Goal: Obtain resource: Download file/media

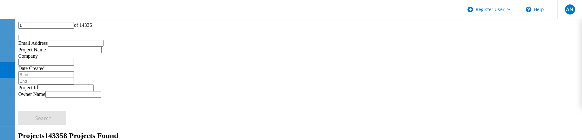
scroll to position [31, 0]
click at [22, 5] on icon at bounding box center [40, 10] width 68 height 13
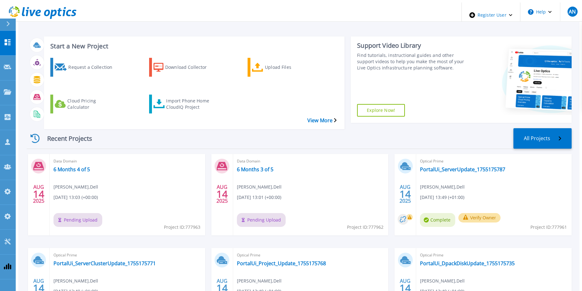
click at [149, 128] on div "Recent Projects All Projects" at bounding box center [299, 138] width 545 height 21
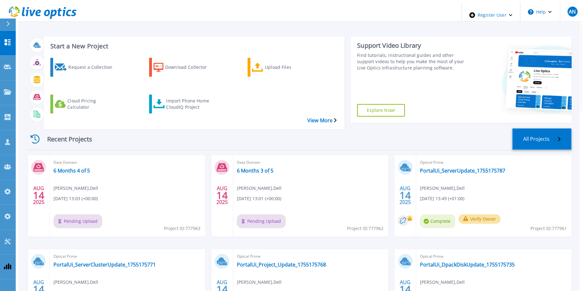
click at [546, 128] on link "All Projects" at bounding box center [541, 139] width 59 height 22
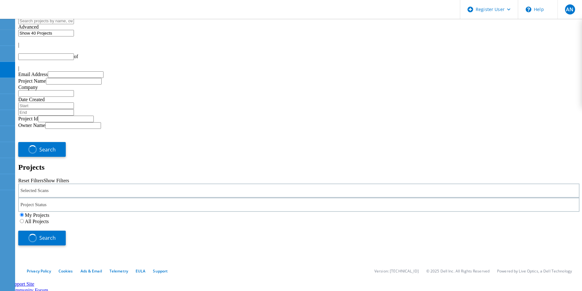
click at [49, 219] on label "All Projects" at bounding box center [37, 221] width 24 height 5
click at [24, 219] on input "All Projects" at bounding box center [22, 221] width 4 height 4
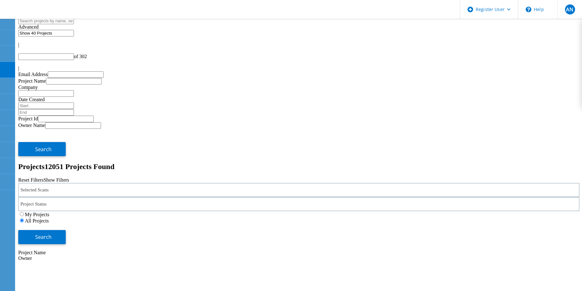
type input "1"
click at [66, 230] on button "Search" at bounding box center [42, 237] width 48 height 14
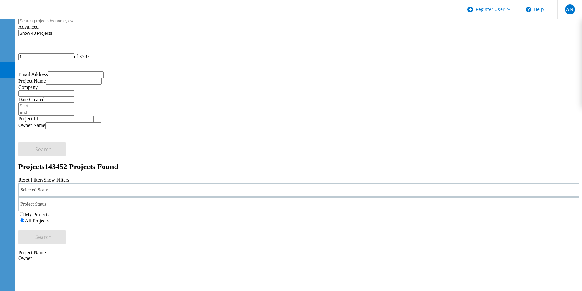
click at [132, 183] on div "Selected Scans" at bounding box center [298, 190] width 561 height 14
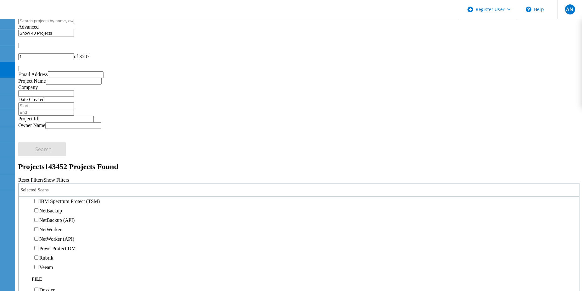
scroll to position [346, 0]
click at [66, 187] on div "Data Domain" at bounding box center [299, 191] width 554 height 9
click at [66, 189] on label "Data Domain" at bounding box center [52, 191] width 27 height 5
click at [38, 190] on input "Data Domain" at bounding box center [36, 192] width 4 height 4
click at [52, 234] on span "Search" at bounding box center [43, 237] width 16 height 7
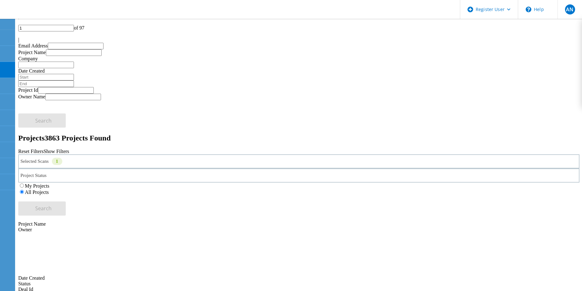
scroll to position [31, 0]
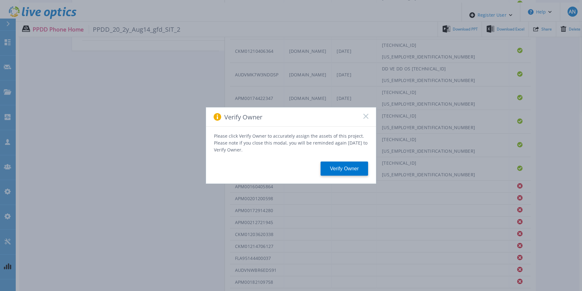
scroll to position [290, 0]
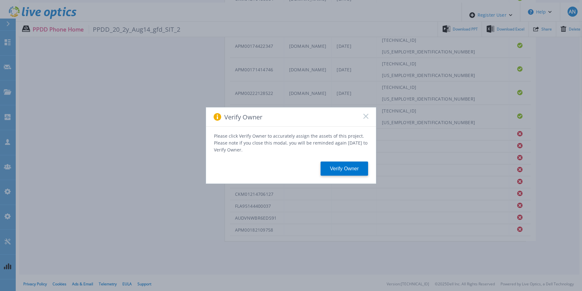
click at [365, 117] on icon at bounding box center [365, 116] width 5 height 5
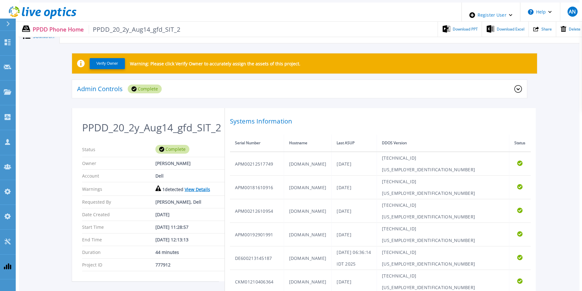
scroll to position [0, 0]
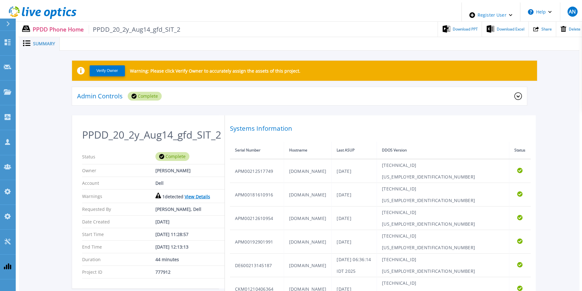
click at [185, 200] on link "View Details" at bounding box center [197, 197] width 25 height 6
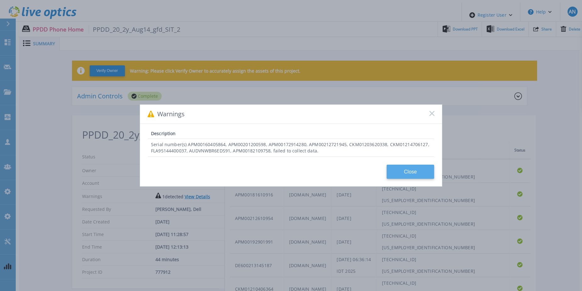
click at [397, 173] on button "Close" at bounding box center [411, 172] width 48 height 14
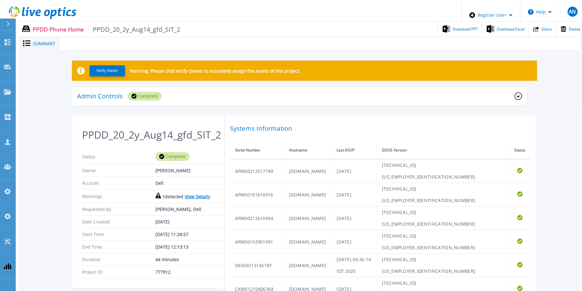
click at [246, 92] on div "Admin Controls Complete" at bounding box center [295, 96] width 437 height 9
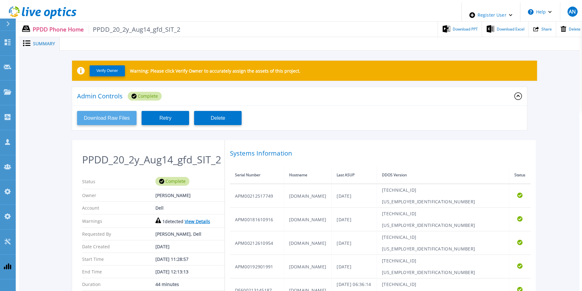
click at [112, 120] on button "Download Raw Files" at bounding box center [107, 118] width 60 height 14
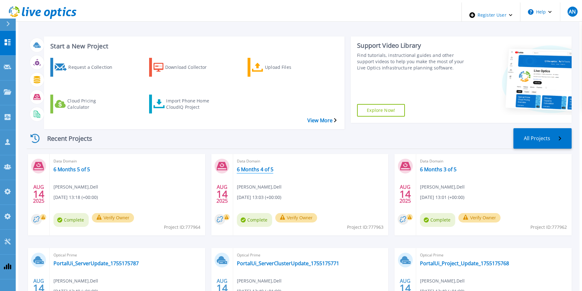
click at [255, 166] on link "6 Months 4 of 5" at bounding box center [255, 169] width 36 height 6
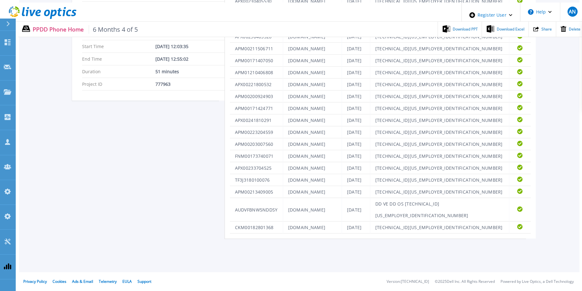
scroll to position [395, 0]
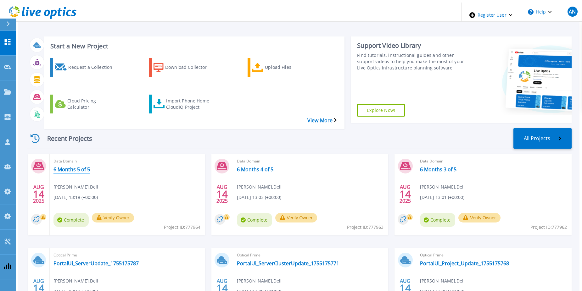
click at [76, 166] on link "6 Months 5 of 5" at bounding box center [71, 169] width 36 height 6
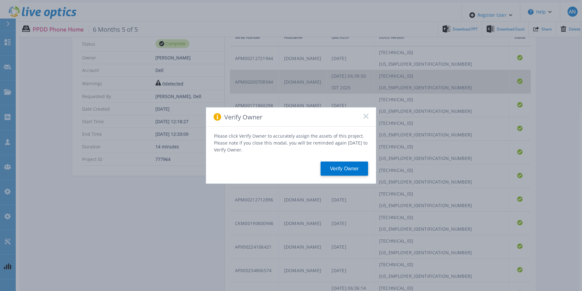
scroll to position [112, 0]
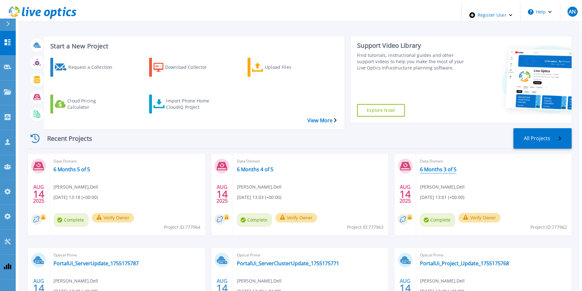
click at [432, 166] on link "6 Months 3 of 5" at bounding box center [438, 169] width 36 height 6
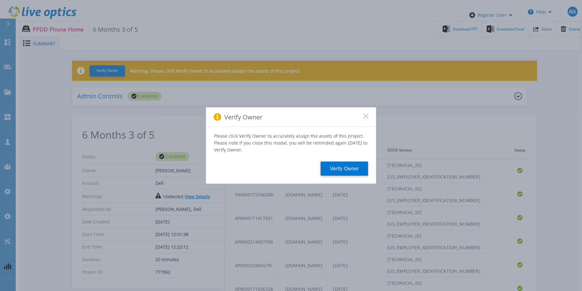
click at [561, 153] on div "Verify Owner Please click Verify Owner to accurately assign the assets of this …" at bounding box center [291, 145] width 582 height 291
